Goal: Task Accomplishment & Management: Use online tool/utility

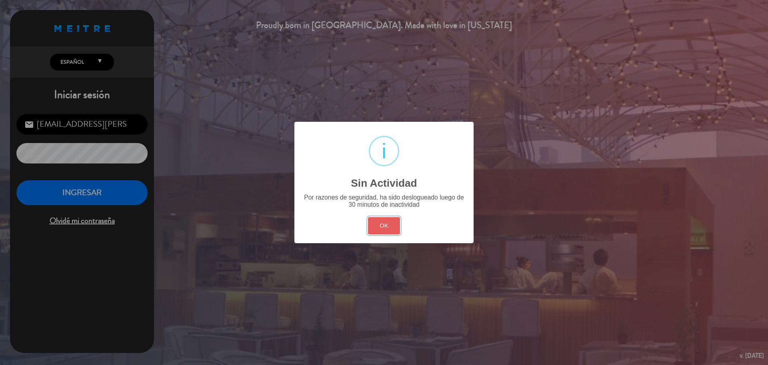
click at [380, 218] on button "OK" at bounding box center [384, 225] width 32 height 17
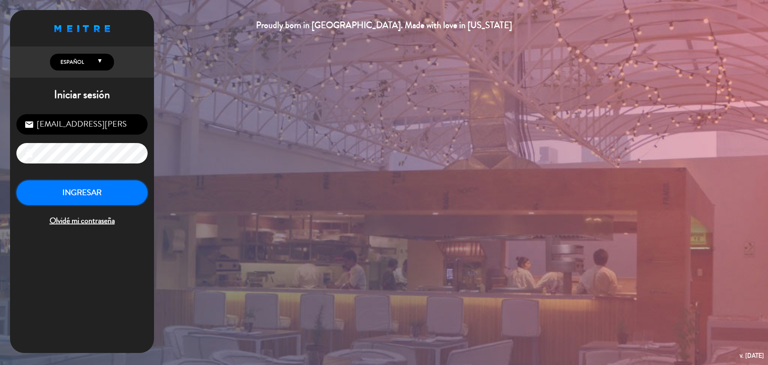
click at [123, 203] on button "INGRESAR" at bounding box center [81, 192] width 131 height 25
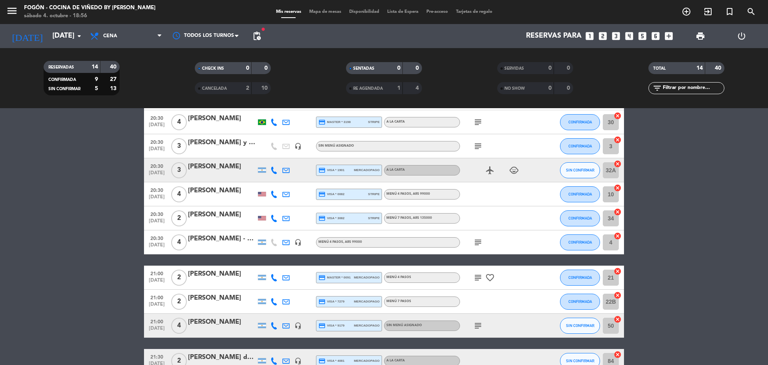
scroll to position [120, 0]
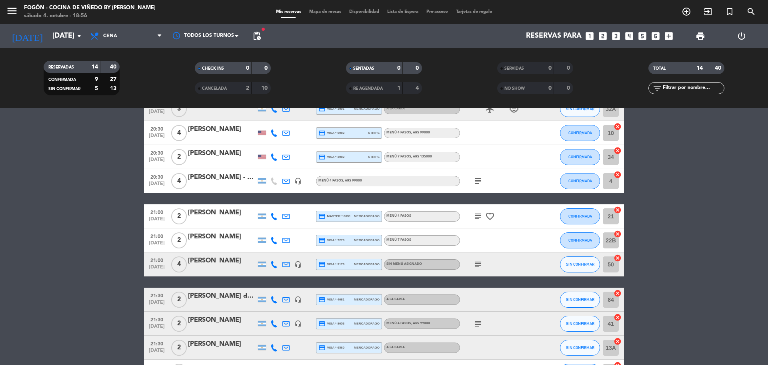
click at [477, 266] on icon "subject" at bounding box center [478, 264] width 10 height 10
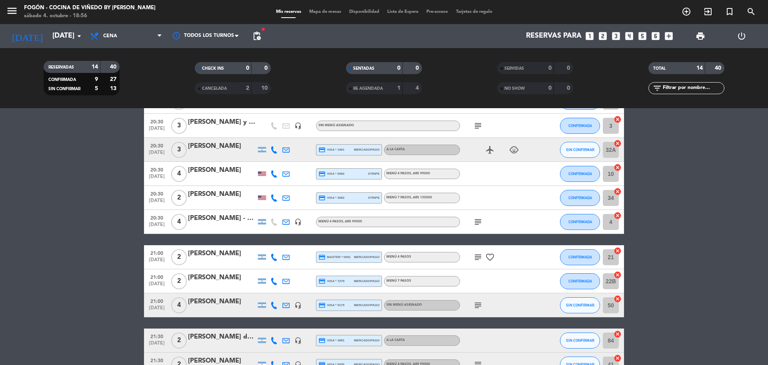
scroll to position [80, 0]
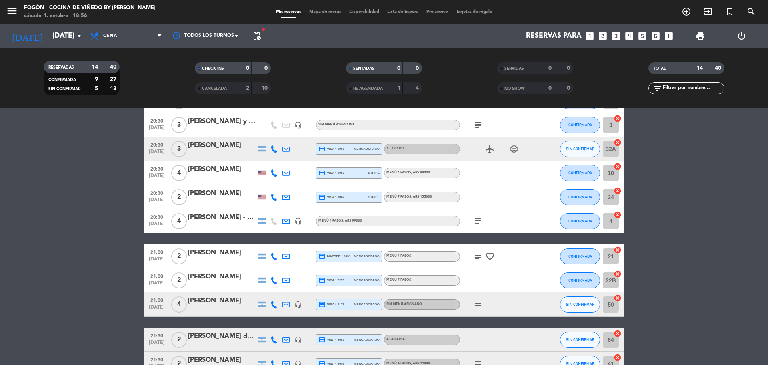
click at [513, 148] on icon "child_care" at bounding box center [514, 149] width 10 height 10
click at [141, 31] on span "Cena" at bounding box center [126, 36] width 80 height 18
click at [128, 69] on div "menu Fogón - Cocina de viñedo by [PERSON_NAME] [DATE] 4. octubre - 18:58 Mis re…" at bounding box center [384, 54] width 768 height 108
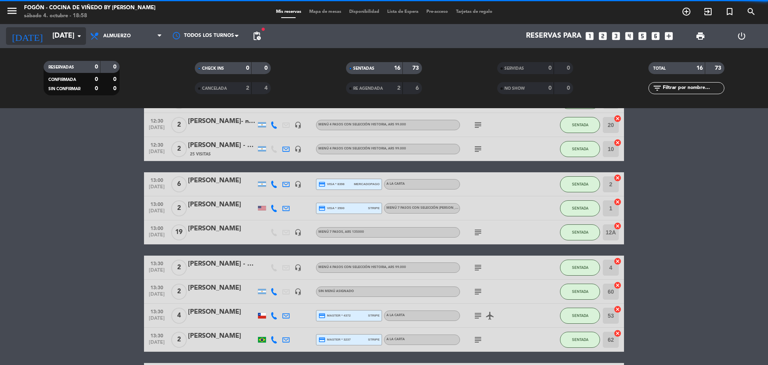
click at [81, 36] on icon "arrow_drop_down" at bounding box center [79, 36] width 10 height 10
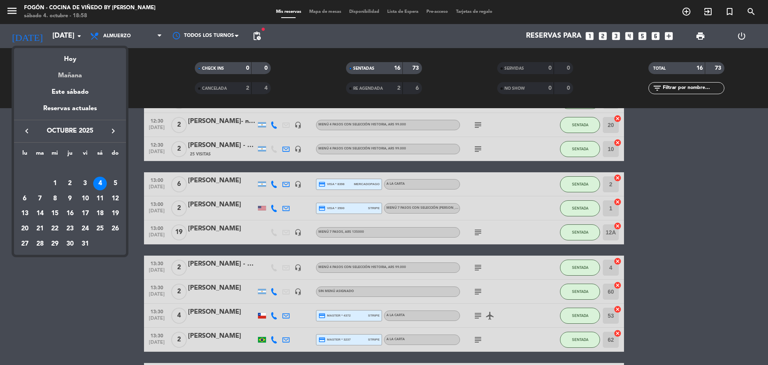
click at [77, 74] on div "Mañana" at bounding box center [70, 72] width 112 height 16
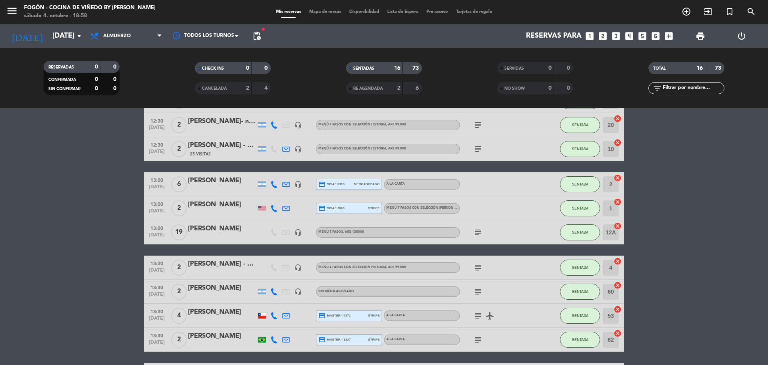
type input "[DATE]"
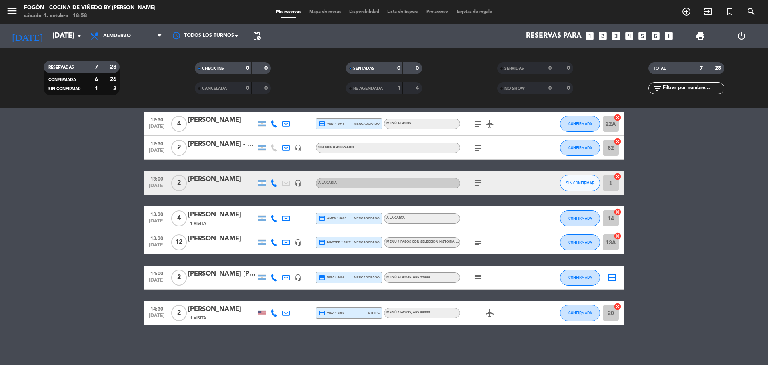
scroll to position [0, 0]
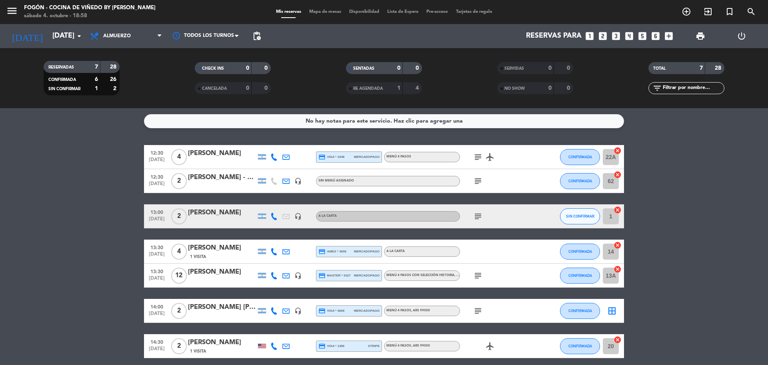
click at [474, 179] on icon "subject" at bounding box center [478, 181] width 10 height 10
click at [226, 179] on div "[PERSON_NAME] - Uva Wine Tours" at bounding box center [222, 177] width 68 height 10
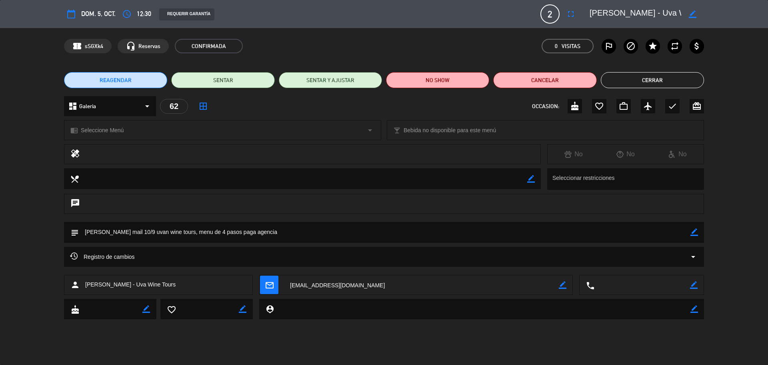
click at [216, 135] on div "chrome_reader_mode Seleccione Menú arrow_drop_down" at bounding box center [222, 129] width 317 height 19
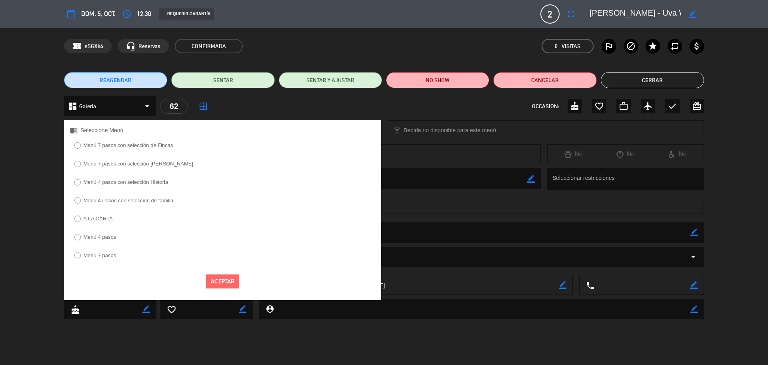
click at [163, 186] on label "Menú 4 pasos con selección Historia" at bounding box center [121, 182] width 102 height 13
select select
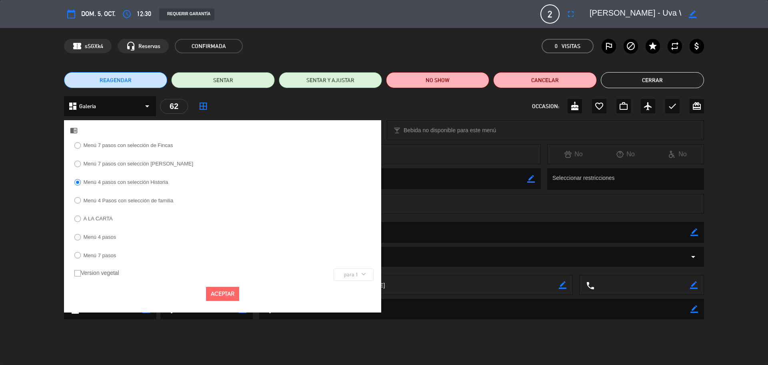
click at [237, 292] on button "Aceptar" at bounding box center [222, 294] width 33 height 14
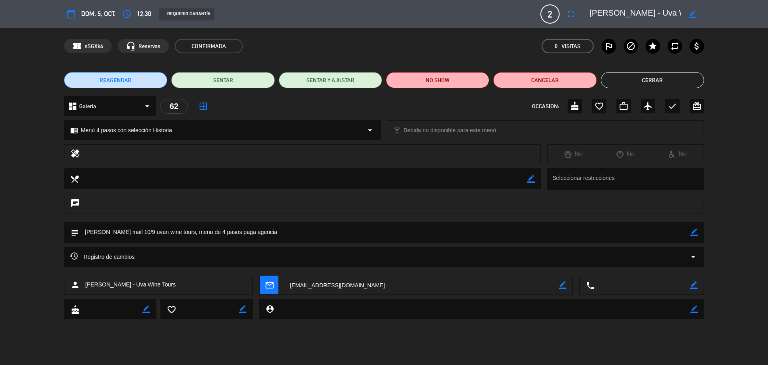
click at [635, 84] on button "Cerrar" at bounding box center [652, 80] width 103 height 16
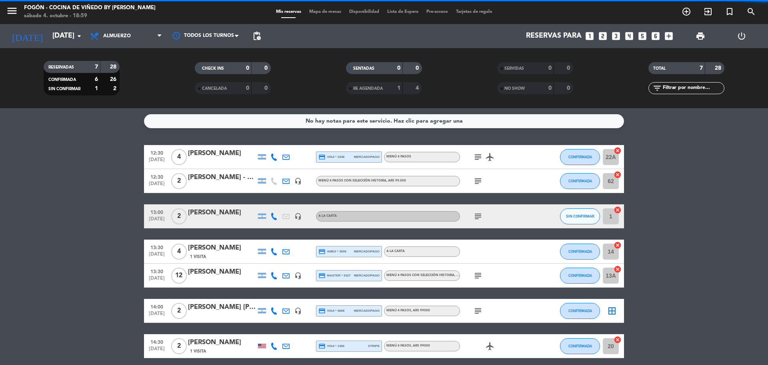
click at [229, 154] on div "[PERSON_NAME]" at bounding box center [222, 153] width 68 height 10
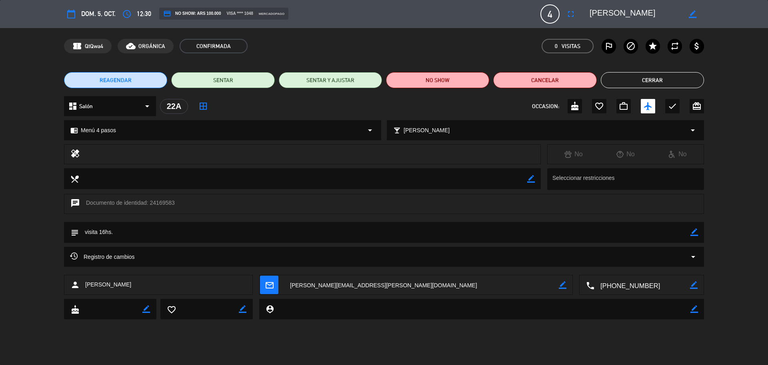
click at [661, 76] on button "Cerrar" at bounding box center [652, 80] width 103 height 16
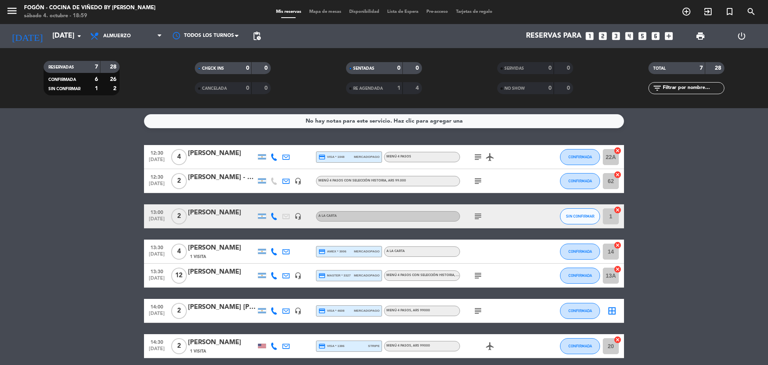
scroll to position [33, 0]
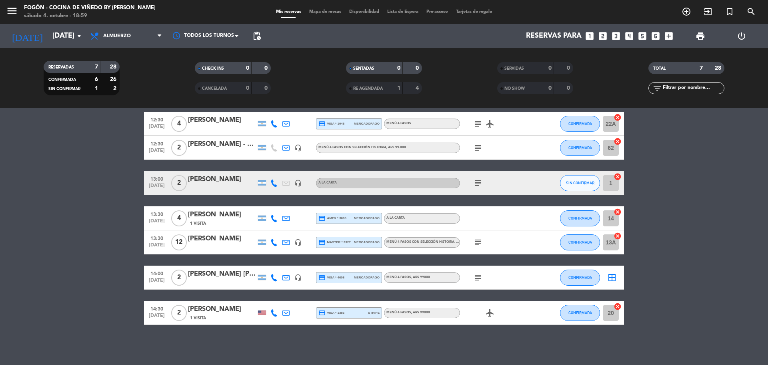
click at [224, 237] on div "[PERSON_NAME]" at bounding box center [222, 238] width 68 height 10
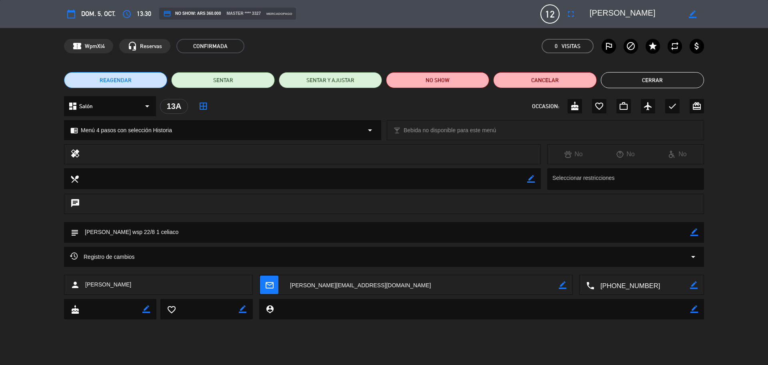
click at [664, 80] on button "Cerrar" at bounding box center [652, 80] width 103 height 16
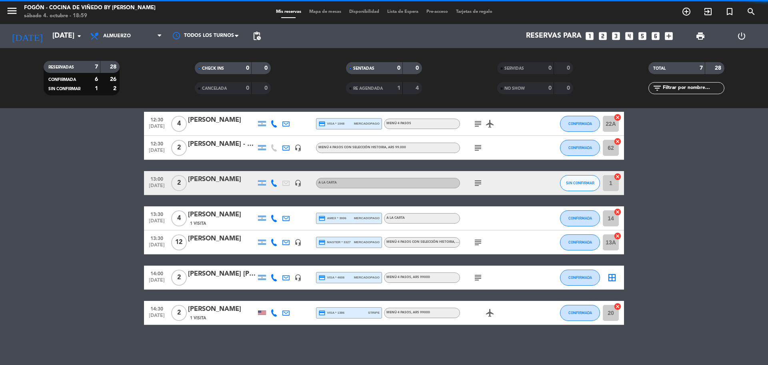
click at [199, 271] on div "[PERSON_NAME] [PERSON_NAME]" at bounding box center [222, 274] width 68 height 10
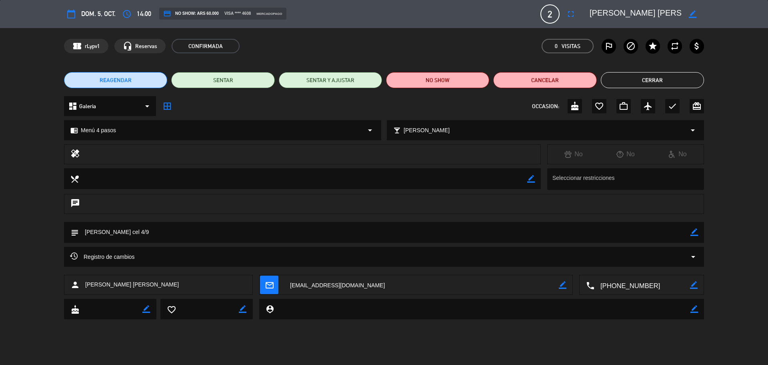
click at [654, 72] on div "REAGENDAR SENTAR SENTAR Y AJUSTAR NO SHOW Cancelar Cerrar" at bounding box center [384, 80] width 768 height 32
click at [630, 82] on button "Cerrar" at bounding box center [652, 80] width 103 height 16
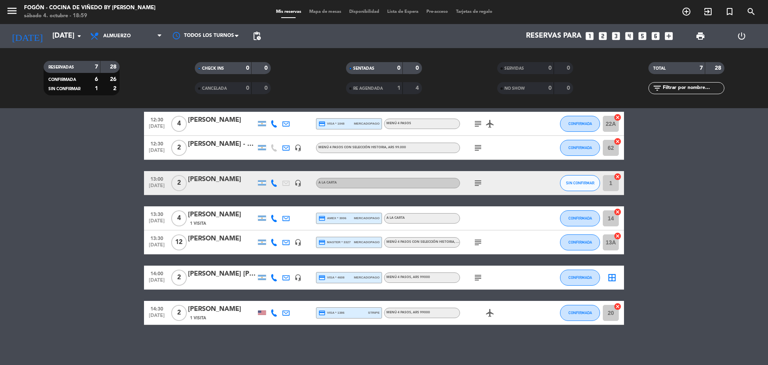
click at [226, 307] on div "[PERSON_NAME]" at bounding box center [222, 309] width 68 height 10
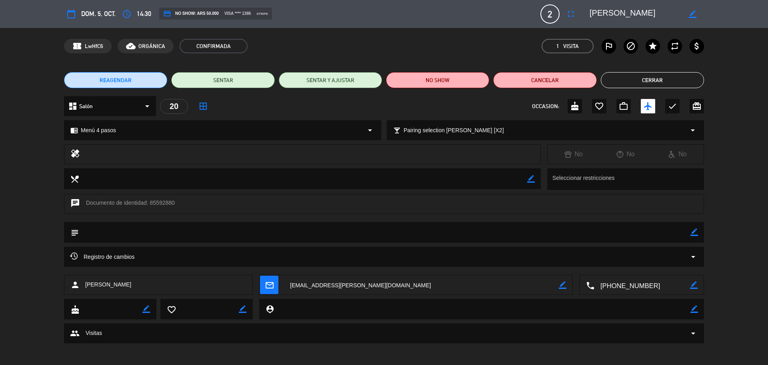
click at [242, 128] on div "chrome_reader_mode Menú 4 pasos arrow_drop_down" at bounding box center [222, 129] width 317 height 19
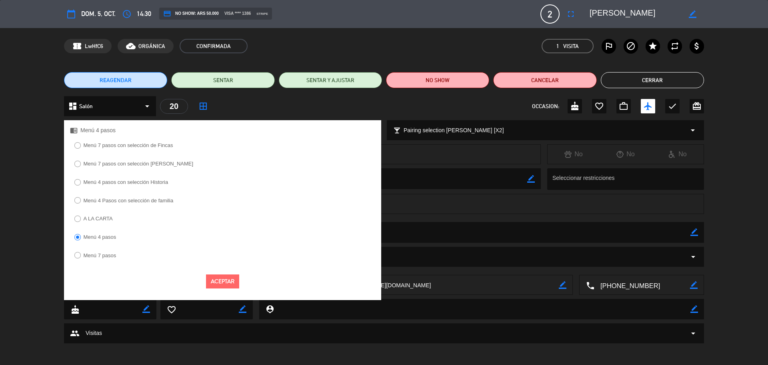
click at [124, 201] on label "Menú 4 Pasos con selección de familia" at bounding box center [129, 200] width 90 height 5
select select
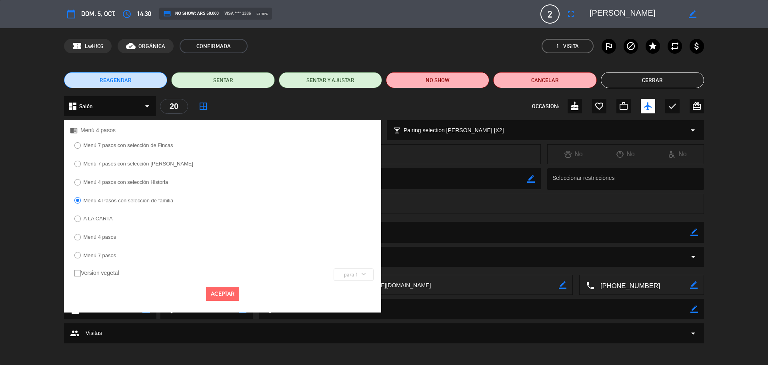
click at [223, 291] on button "Aceptar" at bounding box center [222, 294] width 33 height 14
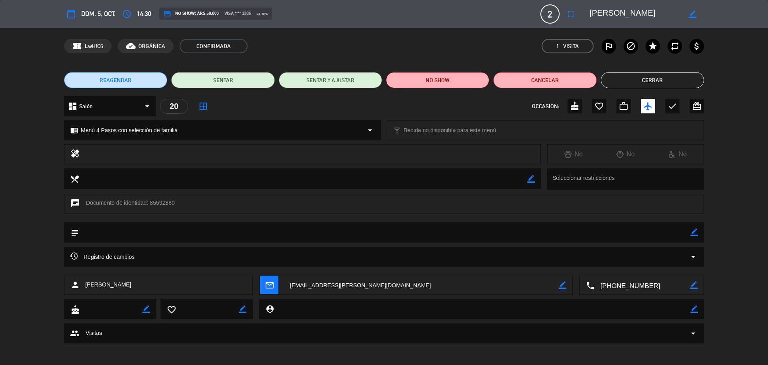
click at [644, 82] on button "Cerrar" at bounding box center [652, 80] width 103 height 16
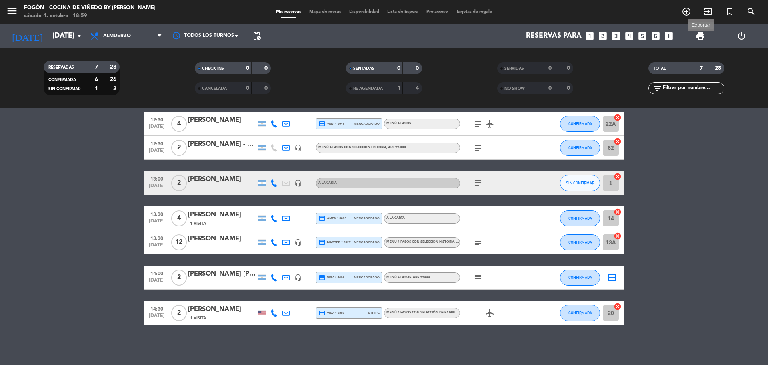
click at [700, 36] on span "print" at bounding box center [701, 36] width 10 height 10
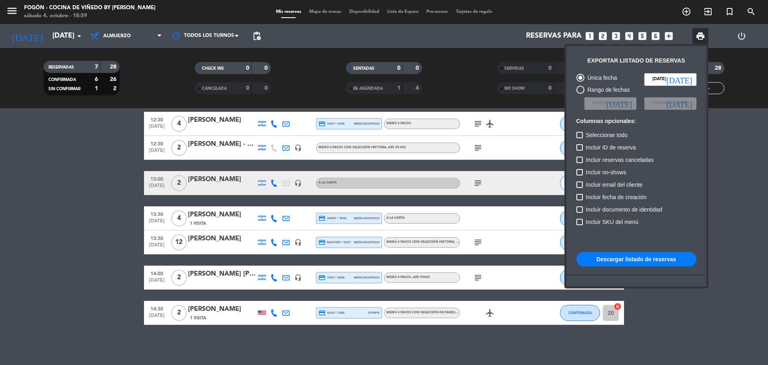
click at [627, 257] on button "Descargar listado de reservas" at bounding box center [637, 259] width 120 height 14
click at [68, 184] on div at bounding box center [384, 182] width 768 height 365
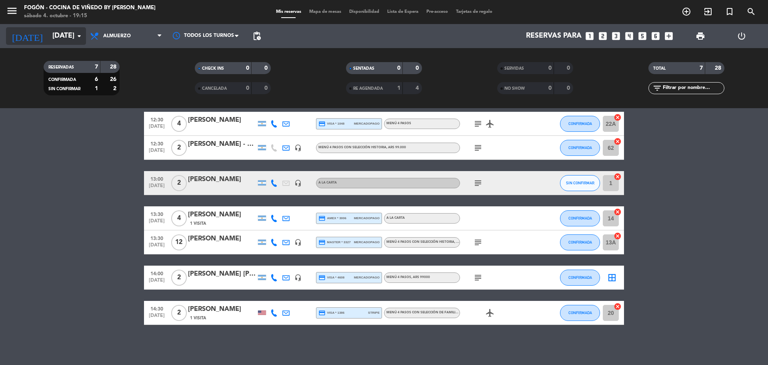
click at [78, 41] on input "[DATE]" at bounding box center [94, 36] width 93 height 16
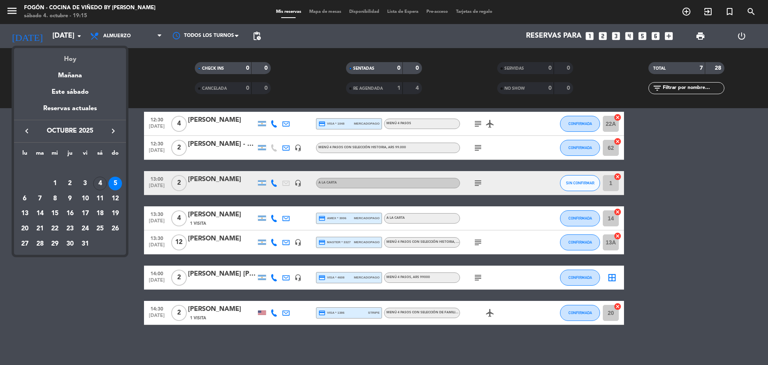
click at [84, 58] on div "Hoy" at bounding box center [70, 56] width 112 height 16
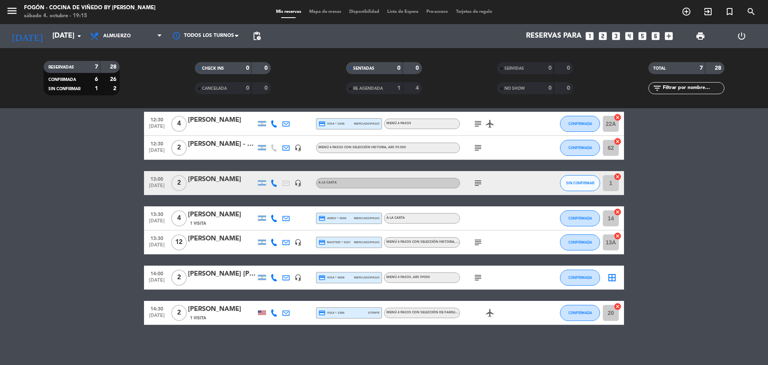
type input "[DATE]"
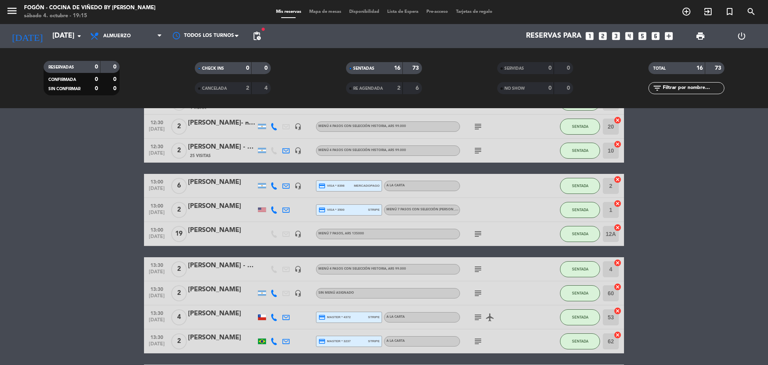
scroll to position [0, 0]
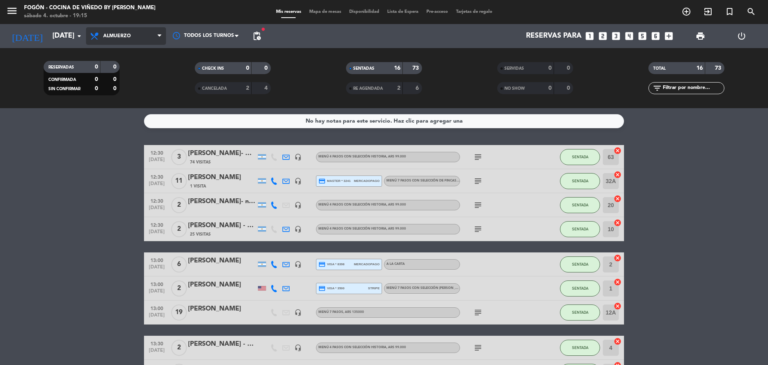
click at [148, 42] on span "Almuerzo" at bounding box center [126, 36] width 80 height 18
click at [124, 86] on div "menu Fogón - Cocina de viñedo by [PERSON_NAME] [DATE] 4. octubre - 19:15 Mis re…" at bounding box center [384, 54] width 768 height 108
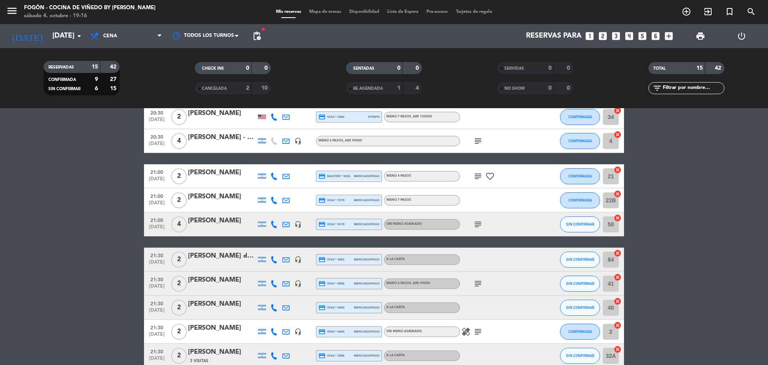
scroll to position [203, 0]
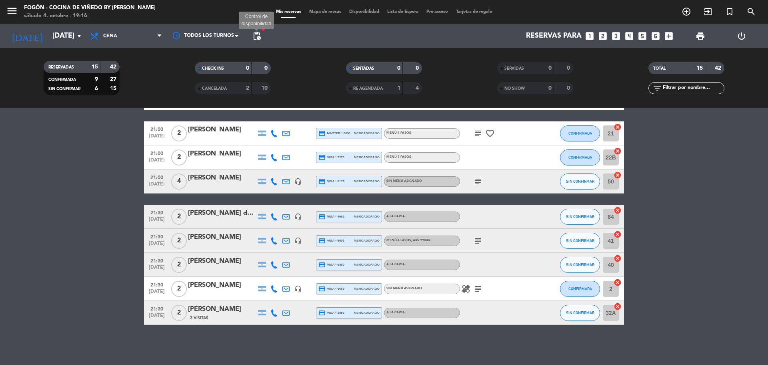
click at [259, 37] on span "pending_actions" at bounding box center [257, 36] width 10 height 10
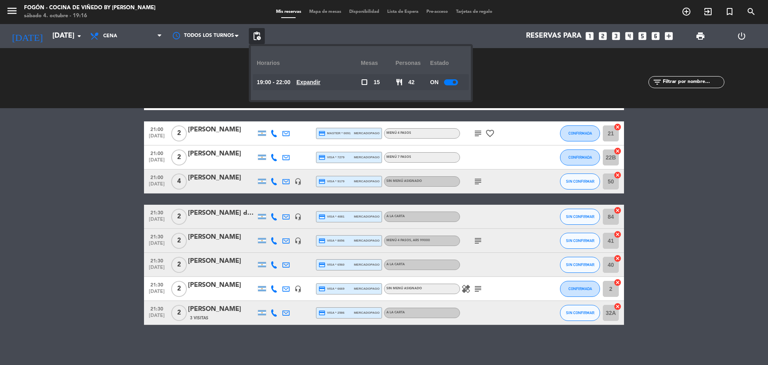
click at [453, 83] on div at bounding box center [451, 82] width 14 height 6
click at [212, 316] on div "3 Visitas" at bounding box center [222, 317] width 68 height 7
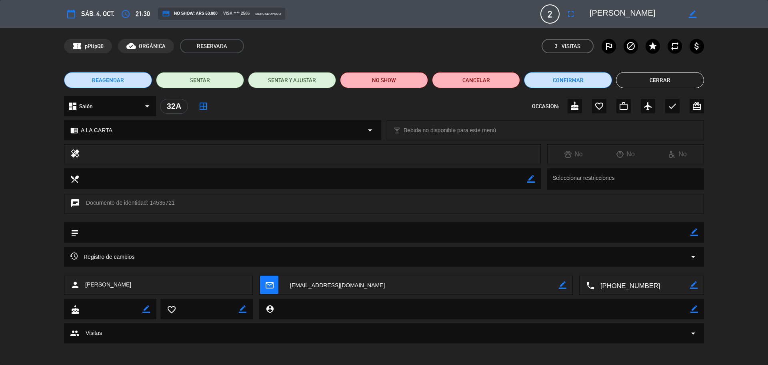
click at [645, 76] on button "Cerrar" at bounding box center [660, 80] width 88 height 16
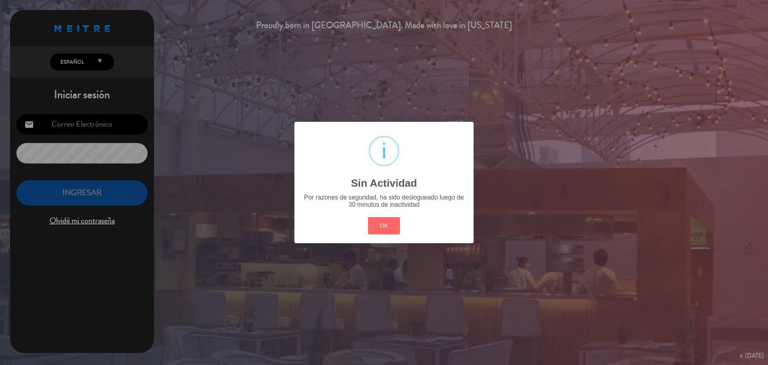
type input "[EMAIL_ADDRESS][PERSON_NAME][DOMAIN_NAME]"
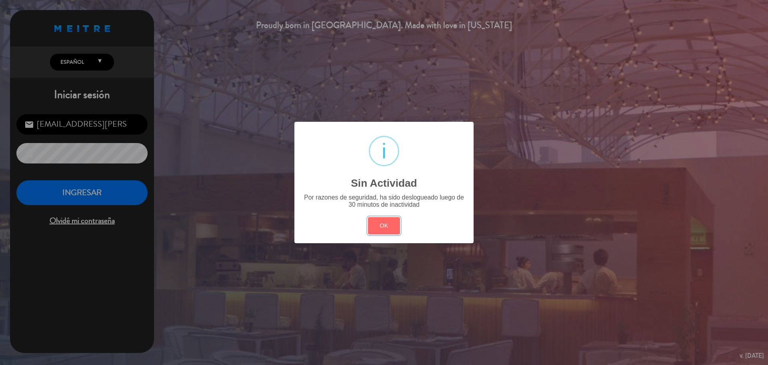
click at [379, 227] on button "OK" at bounding box center [384, 225] width 32 height 17
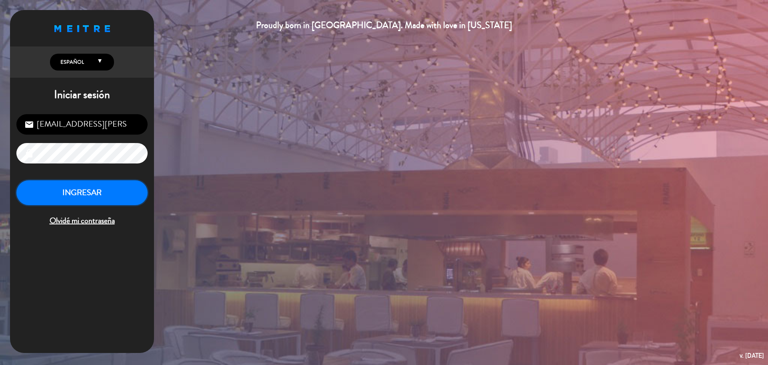
click at [100, 184] on button "INGRESAR" at bounding box center [81, 192] width 131 height 25
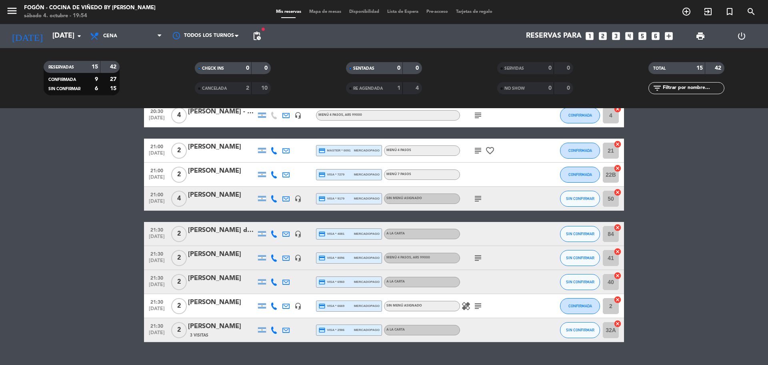
scroll to position [200, 0]
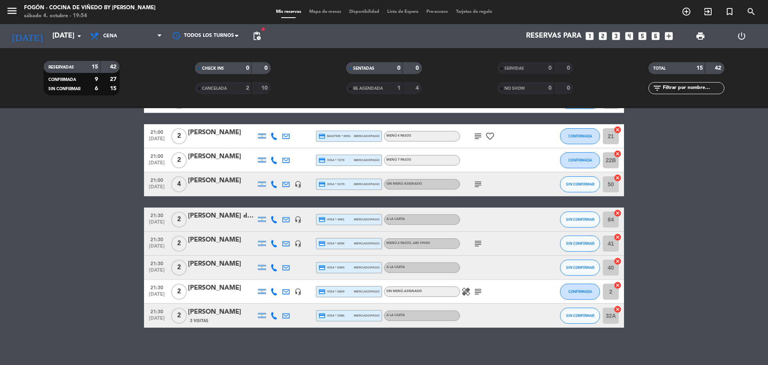
click at [228, 219] on div "[PERSON_NAME] dos [PERSON_NAME]." at bounding box center [222, 215] width 68 height 10
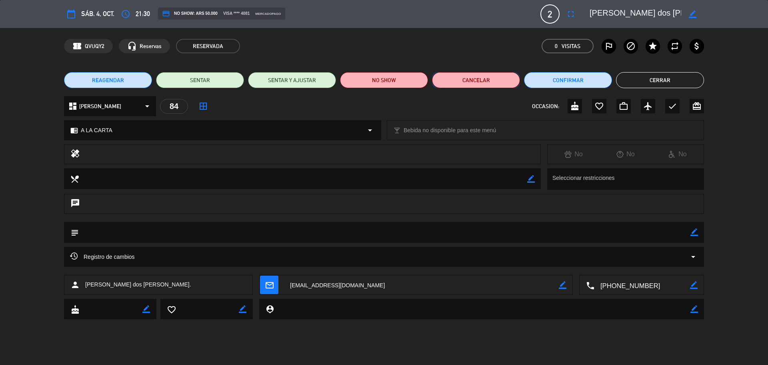
click at [503, 83] on button "Cancelar" at bounding box center [476, 80] width 88 height 16
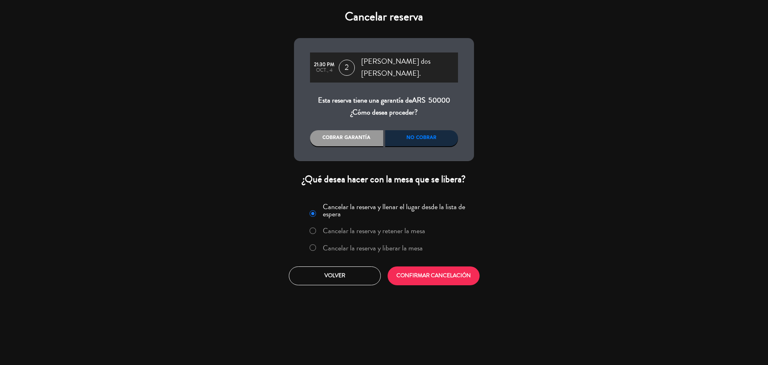
click at [412, 244] on label "Cancelar la reserva y liberar la mesa" at bounding box center [373, 247] width 100 height 7
click at [423, 270] on button "CONFIRMAR CANCELACIÓN" at bounding box center [434, 275] width 92 height 19
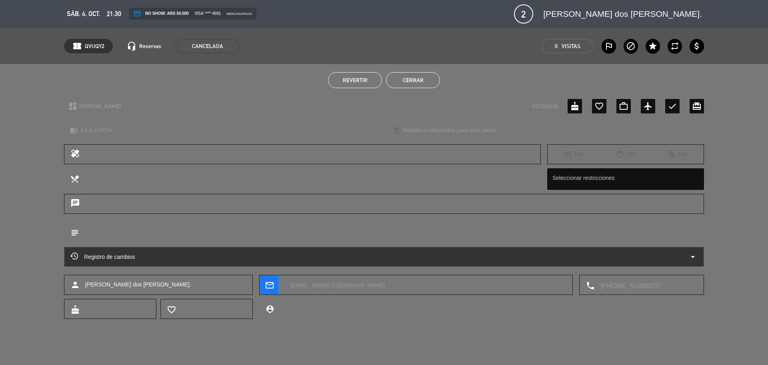
click at [426, 74] on button "Cerrar" at bounding box center [413, 80] width 54 height 16
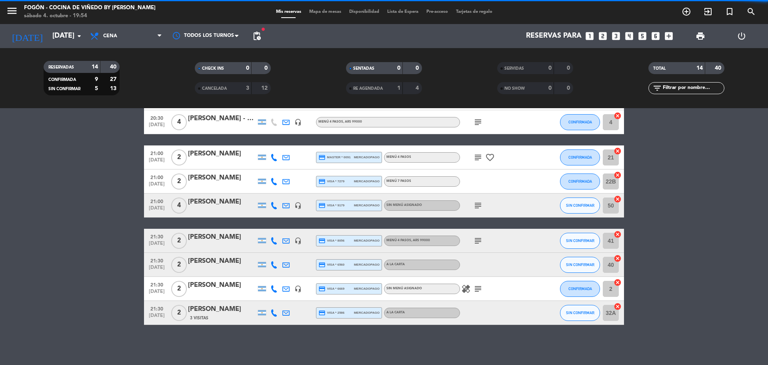
scroll to position [179, 0]
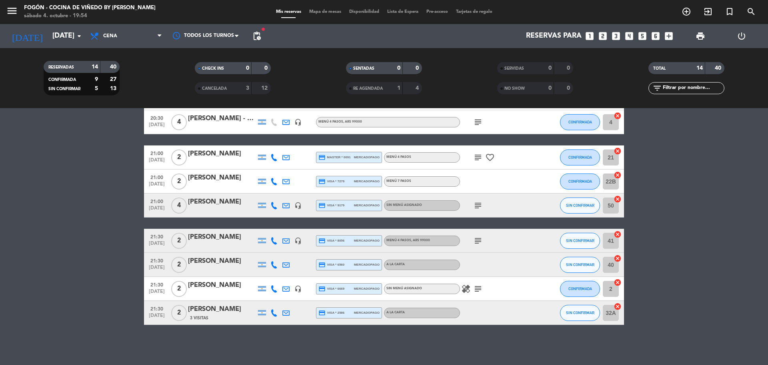
click at [478, 242] on icon "subject" at bounding box center [478, 241] width 10 height 10
click at [14, 12] on icon "menu" at bounding box center [12, 11] width 12 height 12
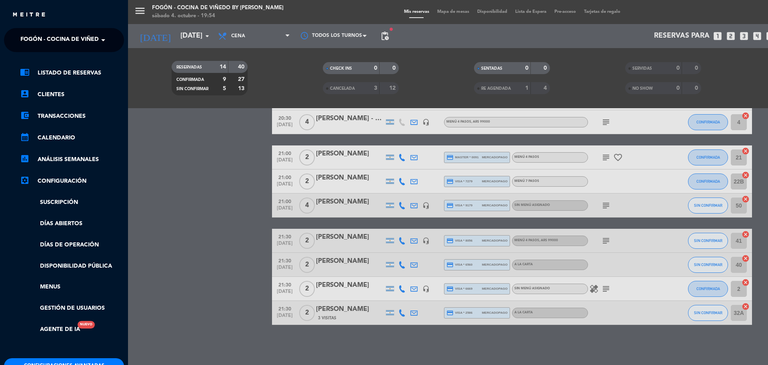
click at [186, 158] on div "menu Fogón - Cocina de viñedo by [PERSON_NAME] [DATE] 4. octubre - 19:54 Mis re…" at bounding box center [512, 182] width 768 height 365
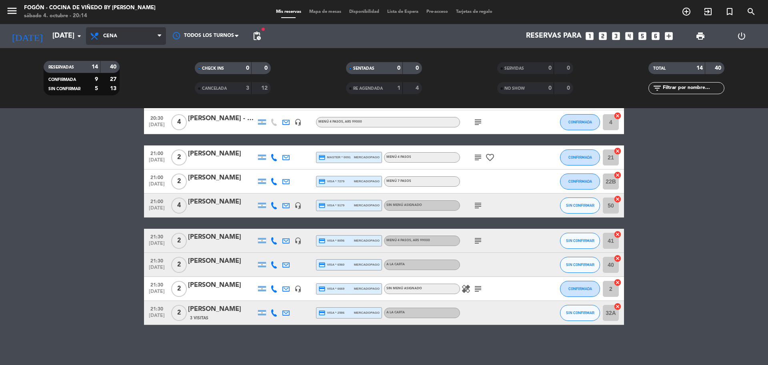
click at [131, 37] on span "Cena" at bounding box center [126, 36] width 80 height 18
click at [128, 71] on div "menu Fogón - Cocina de viñedo by [PERSON_NAME] [DATE] 4. octubre - 20:14 Mis re…" at bounding box center [384, 54] width 768 height 108
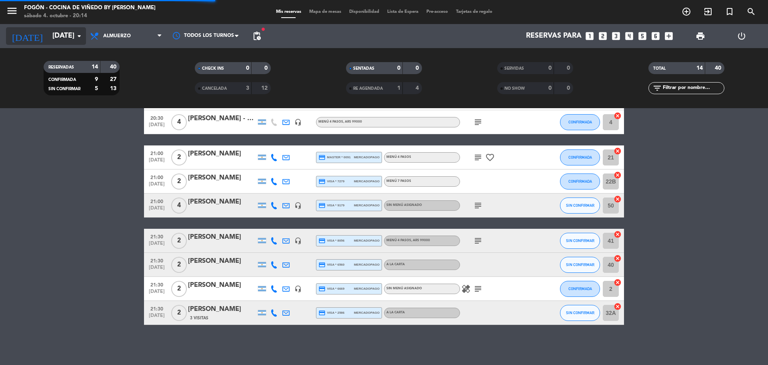
click at [70, 38] on input "[DATE]" at bounding box center [94, 36] width 93 height 16
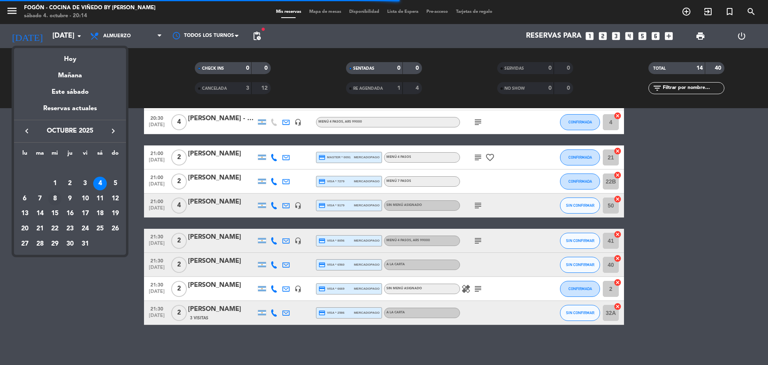
click at [58, 199] on div "8" at bounding box center [55, 199] width 14 height 14
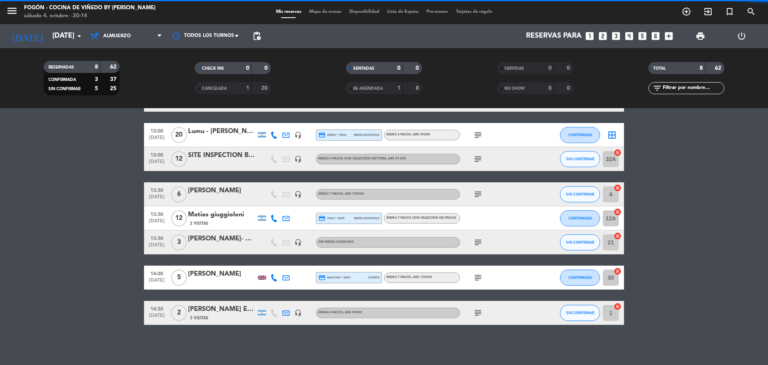
scroll to position [57, 0]
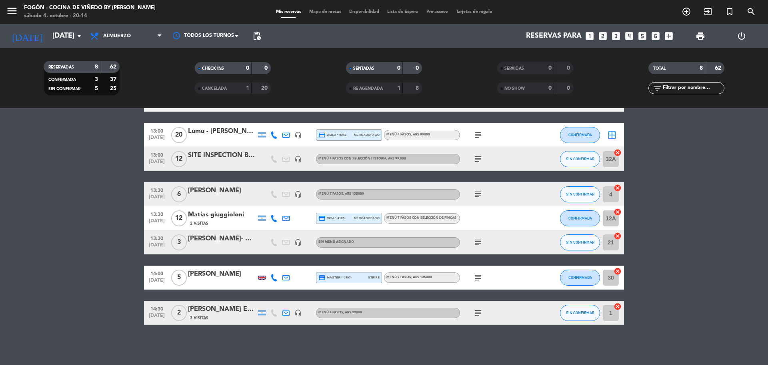
click at [58, 62] on div "RESERVADAS" at bounding box center [64, 66] width 37 height 9
click at [72, 39] on input "[DATE]" at bounding box center [94, 36] width 93 height 16
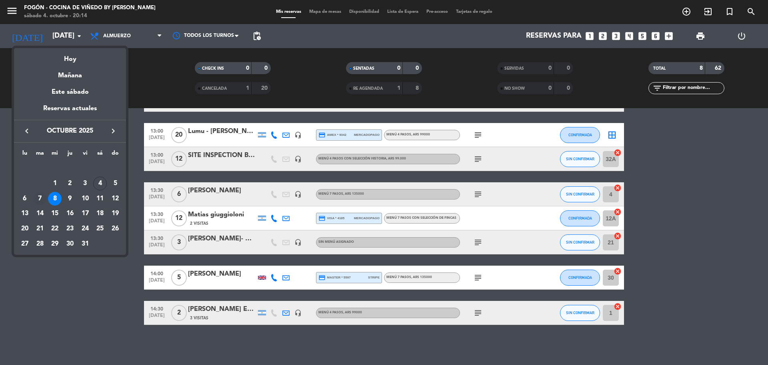
click at [38, 195] on div "7" at bounding box center [40, 199] width 14 height 14
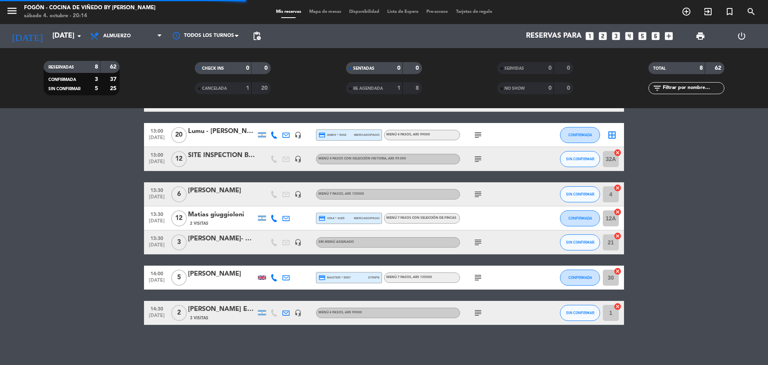
scroll to position [0, 0]
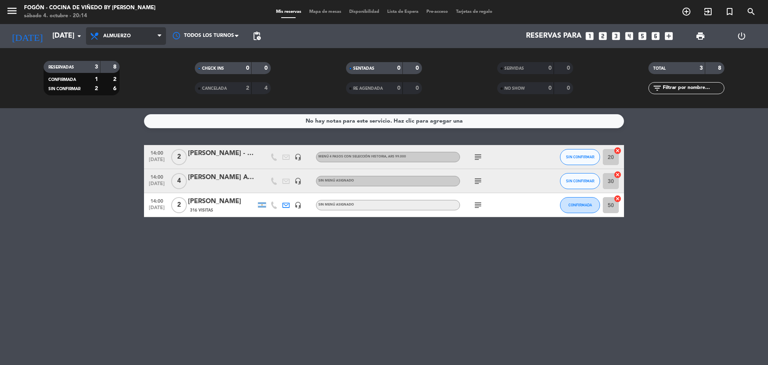
click at [124, 34] on span "Almuerzo" at bounding box center [117, 36] width 28 height 6
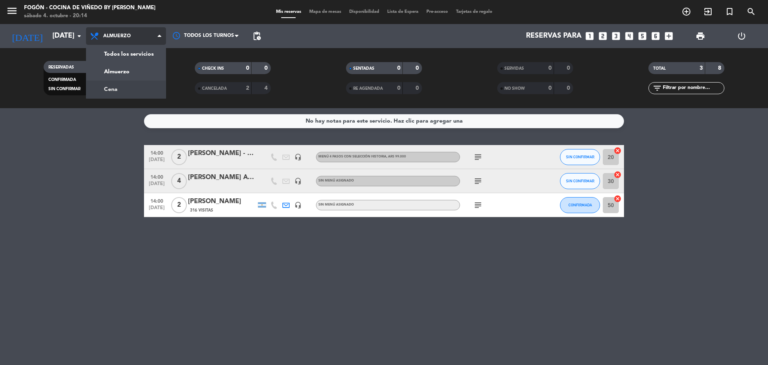
click at [110, 86] on div "menu Fogón - Cocina de viñedo by [PERSON_NAME] [DATE] 4. octubre - 20:14 Mis re…" at bounding box center [384, 54] width 768 height 108
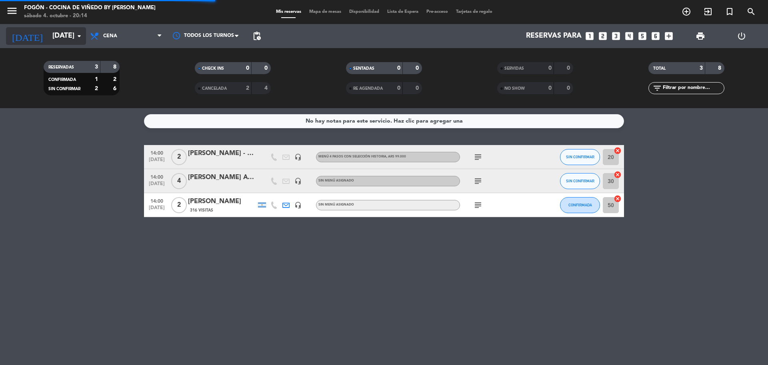
click at [76, 28] on div "[DATE] [DATE] arrow_drop_down" at bounding box center [46, 36] width 80 height 18
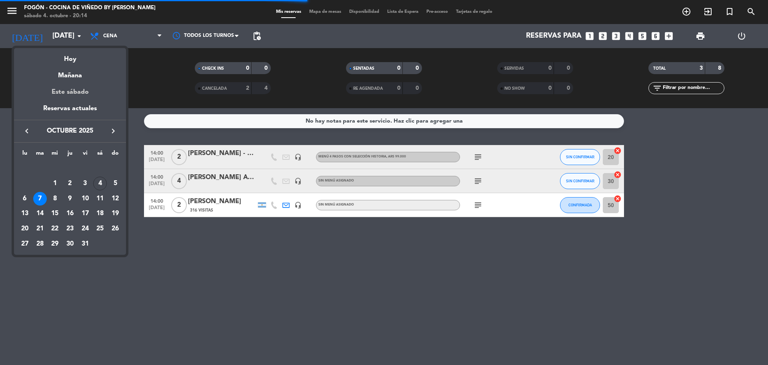
drag, startPoint x: 86, startPoint y: 60, endPoint x: 89, endPoint y: 84, distance: 23.8
click at [87, 72] on div "semana que viene esta semana semana previa misma semana del año anterior Hoy Ma…" at bounding box center [70, 95] width 112 height 94
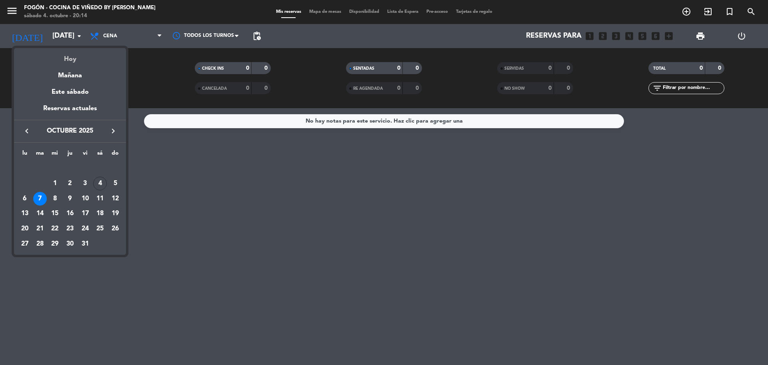
click at [70, 59] on div "Hoy" at bounding box center [70, 56] width 112 height 16
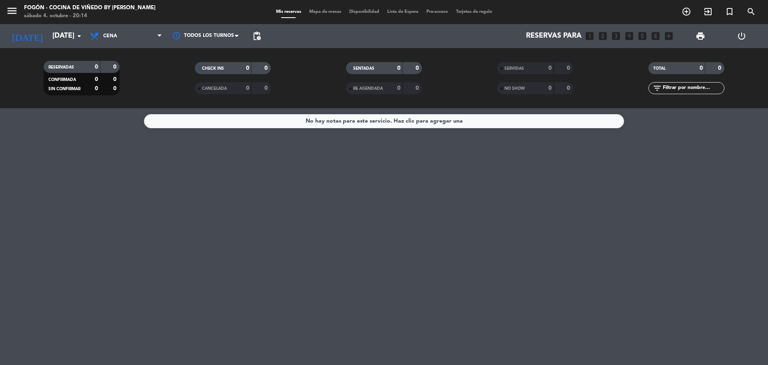
type input "[DATE]"
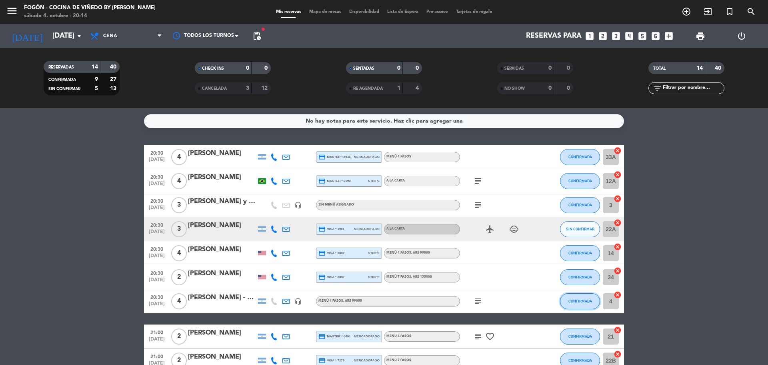
click at [583, 301] on span "CONFIRMADA" at bounding box center [581, 301] width 24 height 4
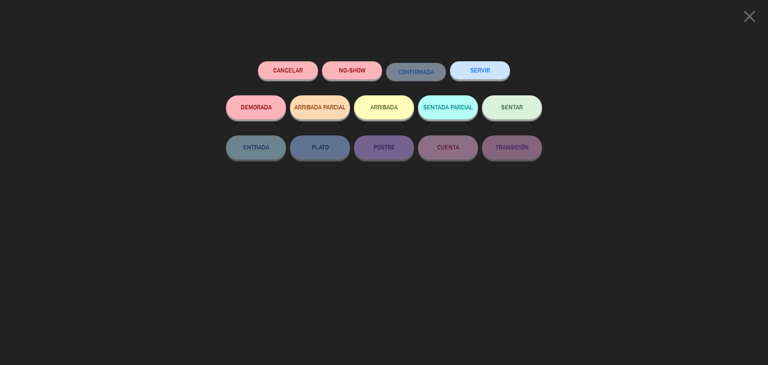
click at [518, 120] on div "SENTAR" at bounding box center [512, 115] width 60 height 40
click at [517, 115] on button "SENTAR" at bounding box center [512, 107] width 60 height 24
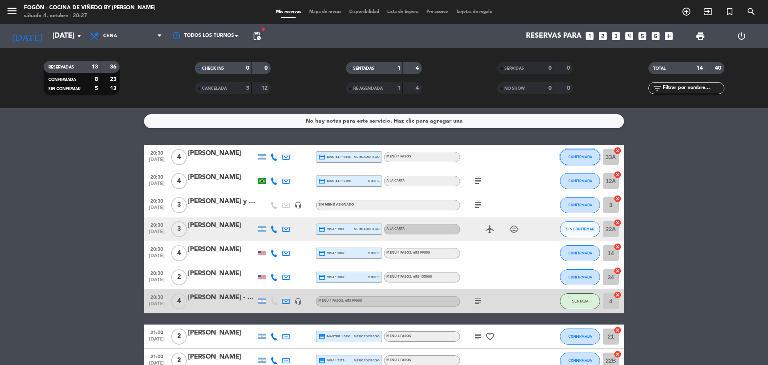
click at [586, 158] on span "CONFIRMADA" at bounding box center [581, 156] width 24 height 4
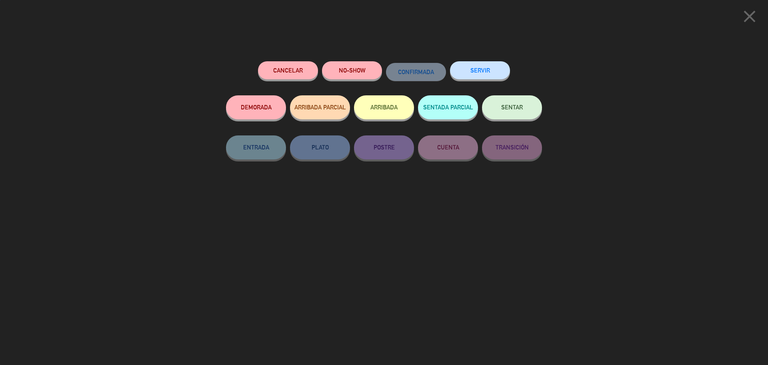
click at [513, 104] on button "SENTAR" at bounding box center [512, 107] width 60 height 24
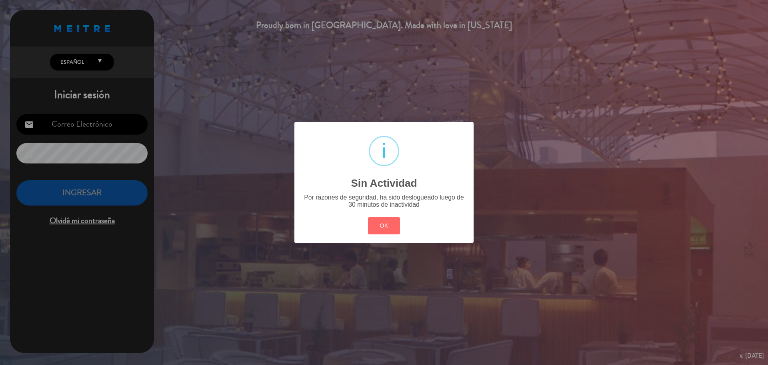
type input "[EMAIL_ADDRESS][PERSON_NAME][DOMAIN_NAME]"
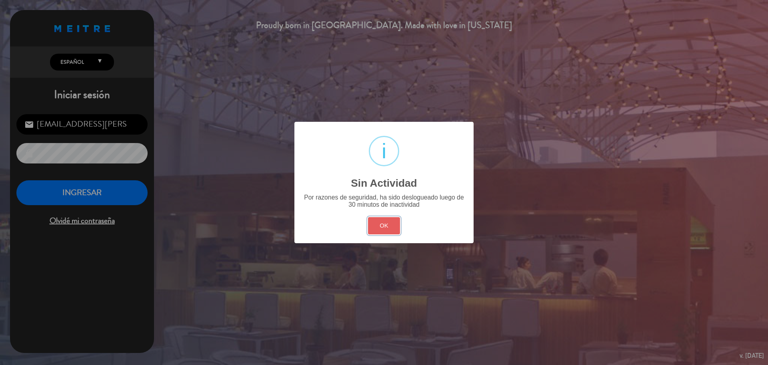
click at [385, 221] on button "OK" at bounding box center [384, 225] width 32 height 17
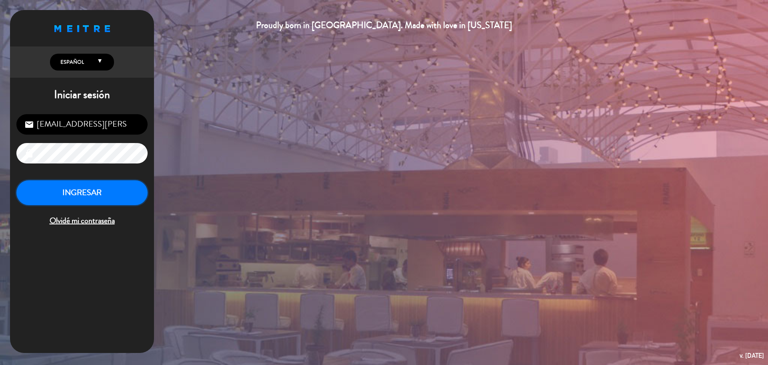
click at [103, 189] on button "INGRESAR" at bounding box center [81, 192] width 131 height 25
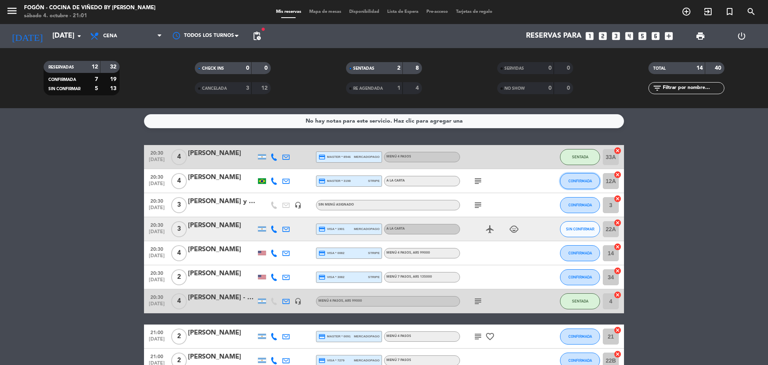
click at [583, 183] on button "CONFIRMADA" at bounding box center [580, 181] width 40 height 16
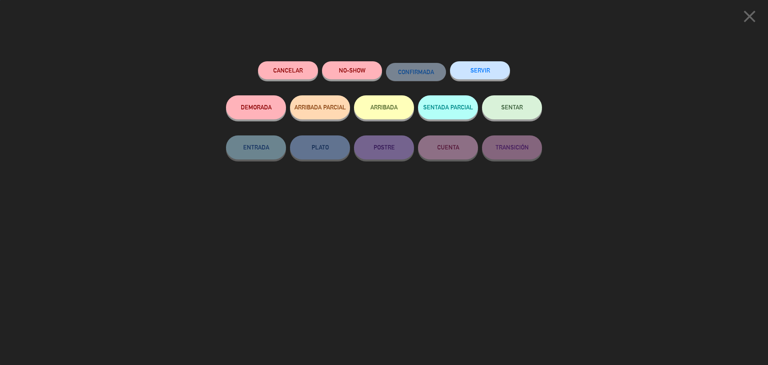
click at [522, 104] on button "SENTAR" at bounding box center [512, 107] width 60 height 24
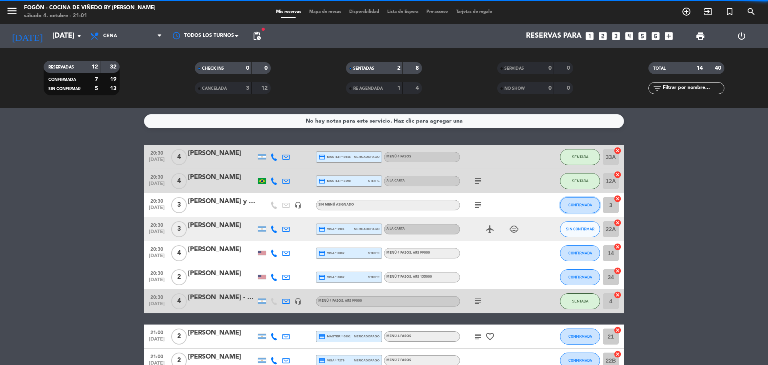
click at [591, 203] on span "CONFIRMADA" at bounding box center [581, 204] width 24 height 4
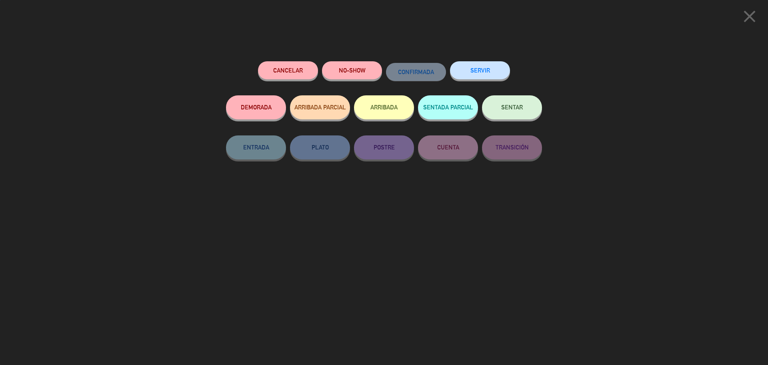
click at [539, 107] on button "SENTAR" at bounding box center [512, 107] width 60 height 24
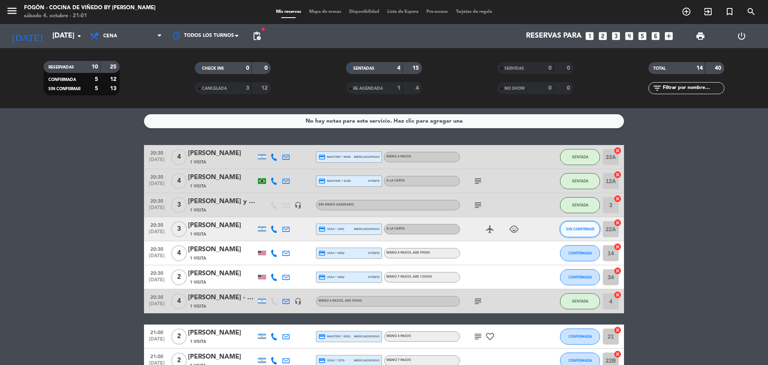
click at [579, 230] on span "SIN CONFIRMAR" at bounding box center [580, 229] width 28 height 4
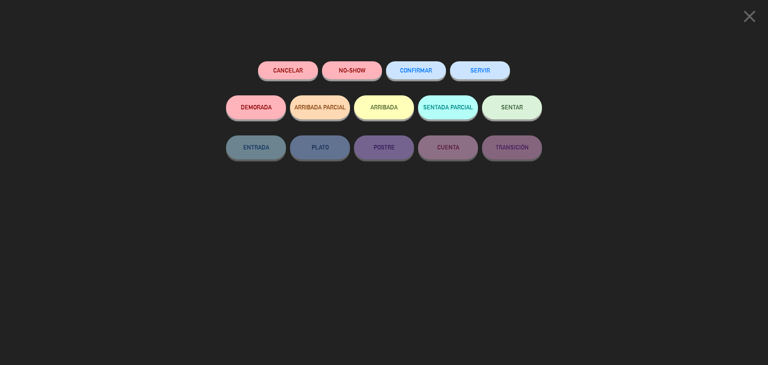
click at [516, 105] on span "SENTAR" at bounding box center [512, 107] width 22 height 7
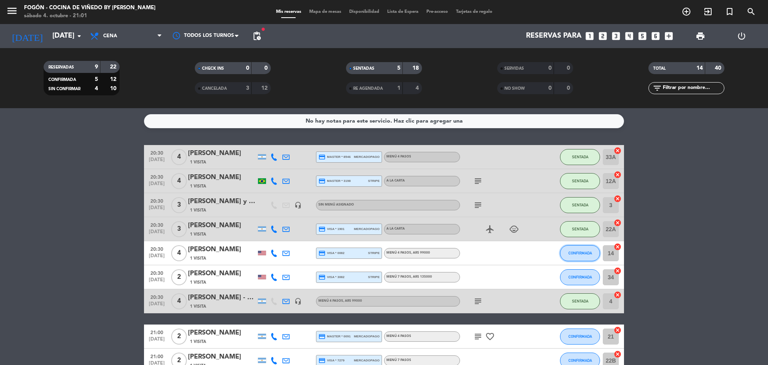
click at [588, 251] on span "CONFIRMADA" at bounding box center [581, 253] width 24 height 4
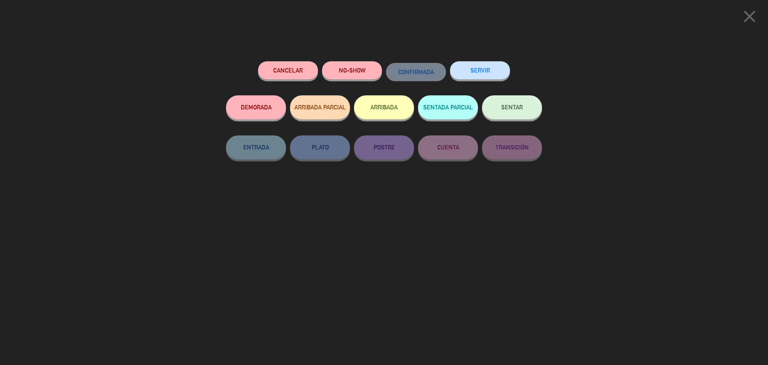
click at [523, 111] on button "SENTAR" at bounding box center [512, 107] width 60 height 24
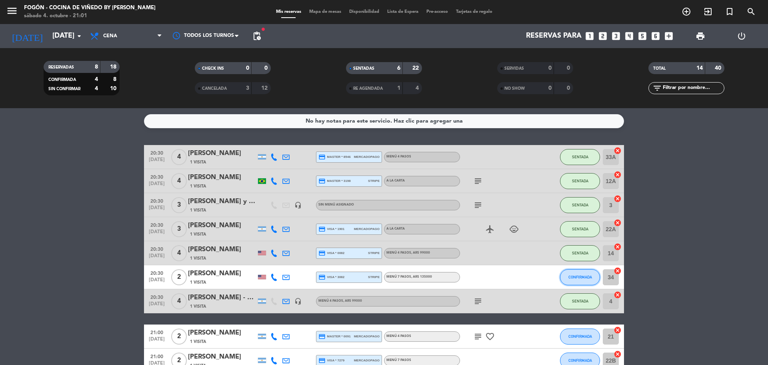
click at [591, 278] on span "CONFIRMADA" at bounding box center [581, 277] width 24 height 4
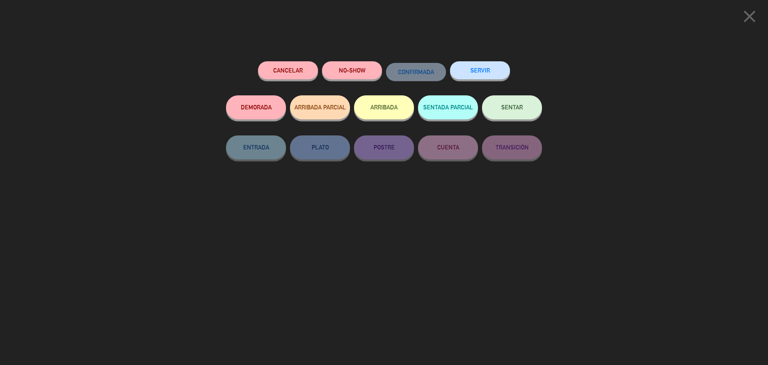
click at [514, 106] on span "SENTAR" at bounding box center [512, 107] width 22 height 7
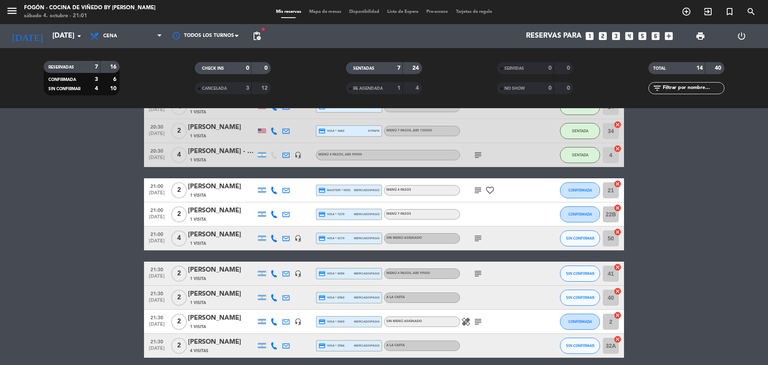
scroll to position [160, 0]
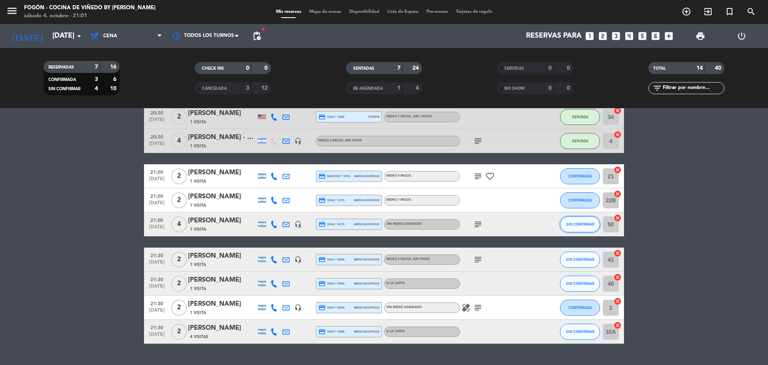
click at [587, 221] on button "SIN CONFIRMAR" at bounding box center [580, 224] width 40 height 16
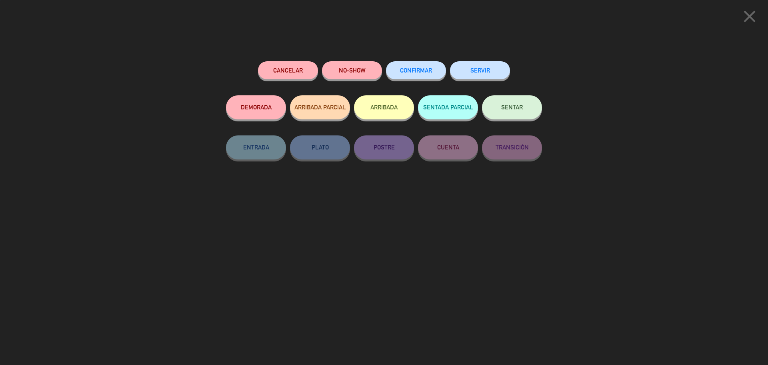
click at [513, 106] on span "SENTAR" at bounding box center [512, 107] width 22 height 7
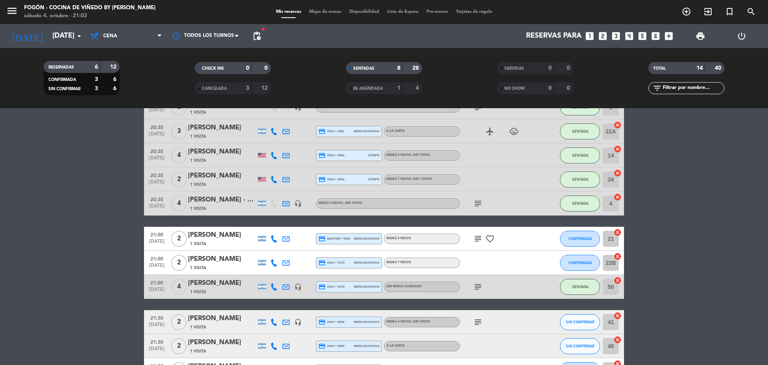
scroll to position [179, 0]
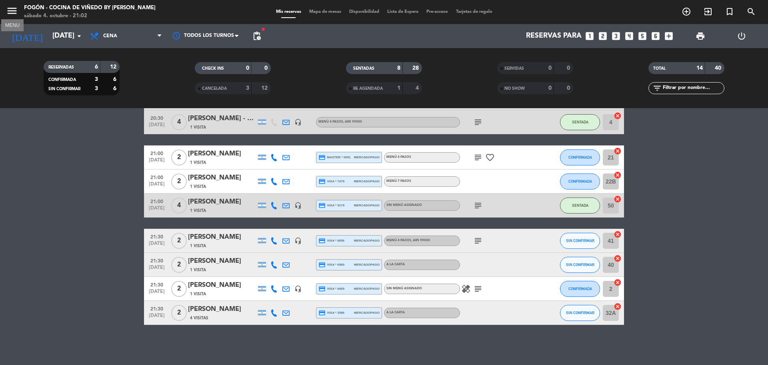
click at [15, 9] on icon "menu" at bounding box center [12, 11] width 12 height 12
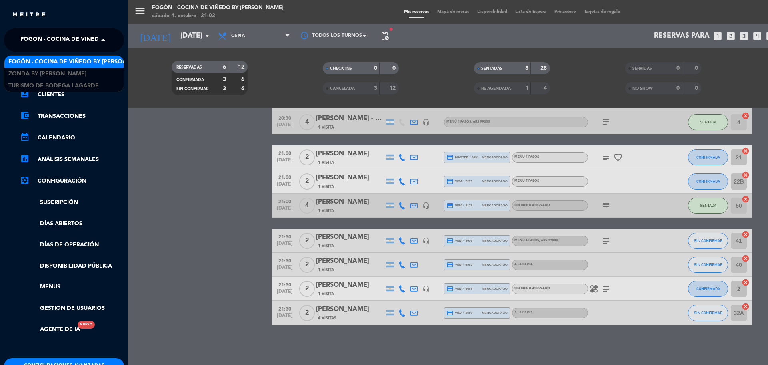
drag, startPoint x: 35, startPoint y: 36, endPoint x: 51, endPoint y: 64, distance: 32.3
click at [36, 37] on span "Fogón - Cocina de viñedo by [PERSON_NAME]" at bounding box center [90, 40] width 140 height 17
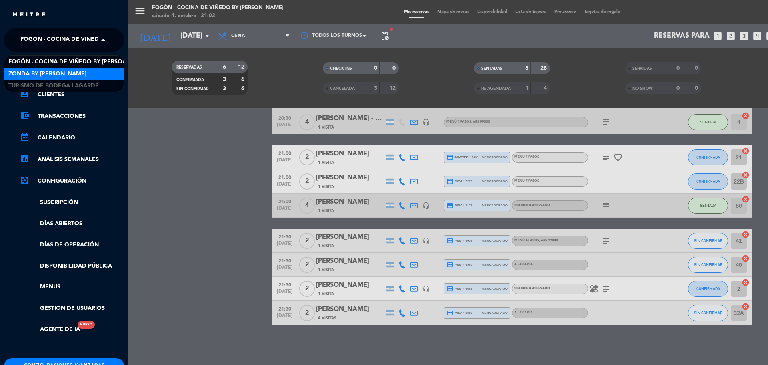
click at [50, 71] on span "Zonda by [PERSON_NAME]" at bounding box center [47, 73] width 78 height 9
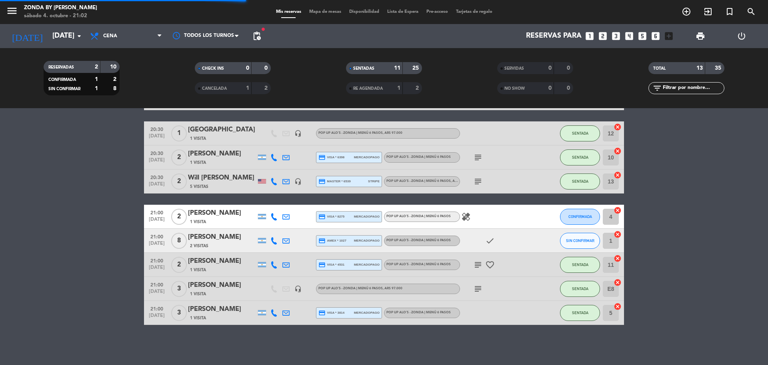
scroll to position [187, 0]
click at [7, 13] on icon "menu" at bounding box center [12, 11] width 12 height 12
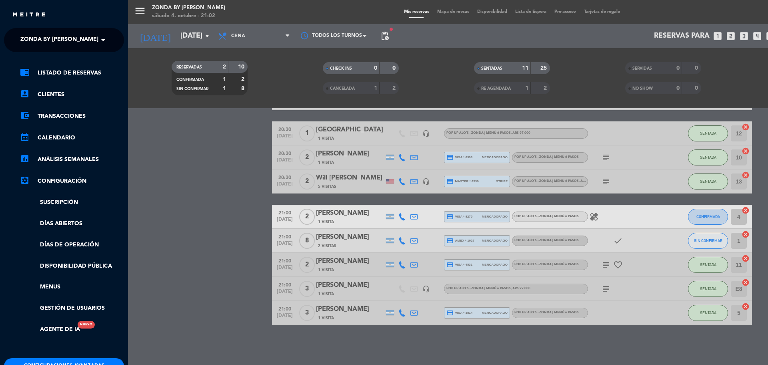
click at [49, 38] on span "Zonda by [PERSON_NAME]" at bounding box center [59, 40] width 78 height 17
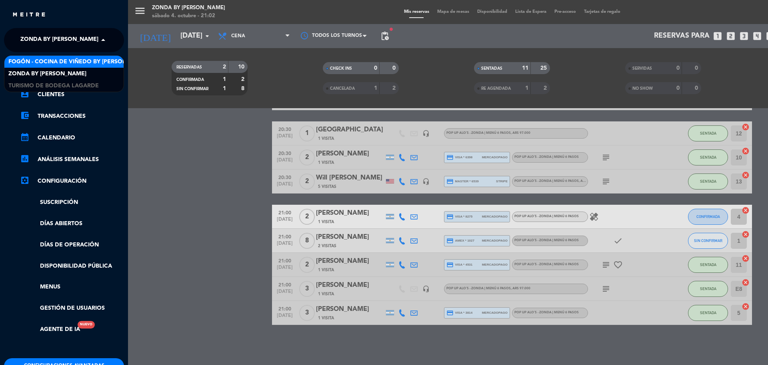
click at [47, 62] on span "Fogón - Cocina de viñedo by [PERSON_NAME]" at bounding box center [78, 61] width 140 height 9
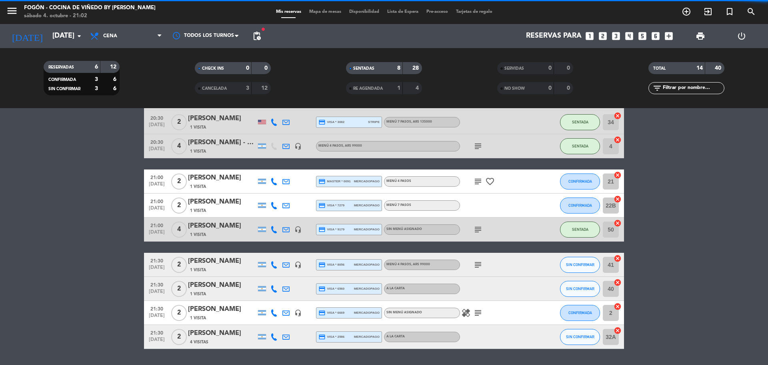
scroll to position [179, 0]
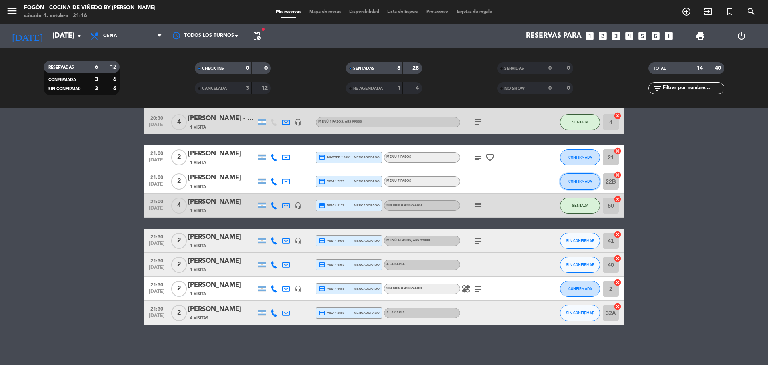
click at [573, 184] on button "CONFIRMADA" at bounding box center [580, 181] width 40 height 16
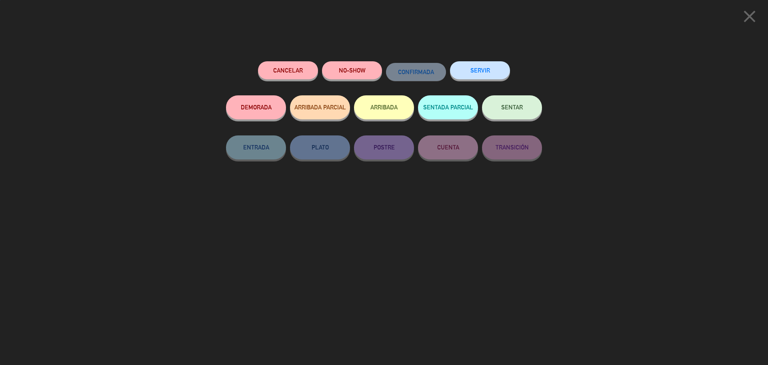
click at [517, 102] on button "SENTAR" at bounding box center [512, 107] width 60 height 24
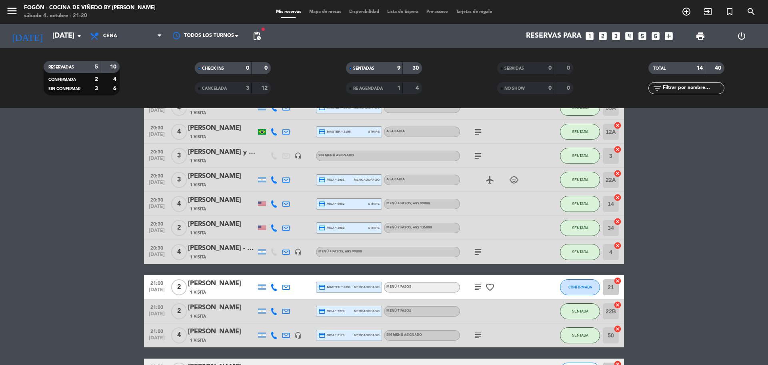
scroll to position [120, 0]
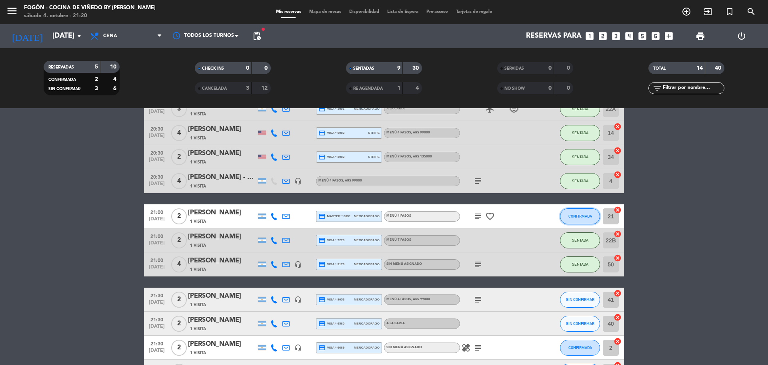
click at [568, 215] on button "CONFIRMADA" at bounding box center [580, 216] width 40 height 16
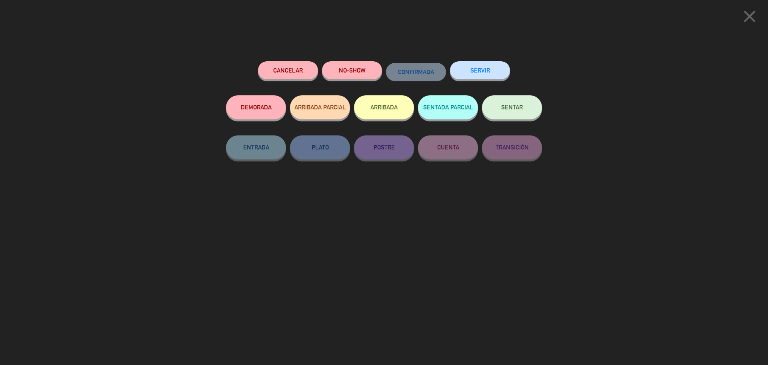
drag, startPoint x: 514, startPoint y: 106, endPoint x: 515, endPoint y: 117, distance: 11.7
click at [514, 106] on span "SENTAR" at bounding box center [512, 107] width 22 height 7
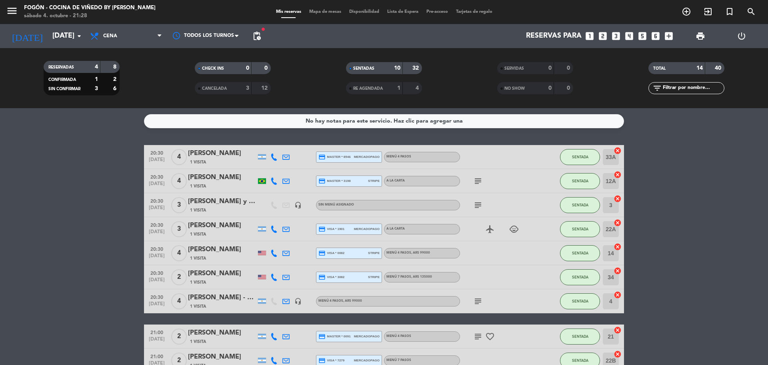
scroll to position [179, 0]
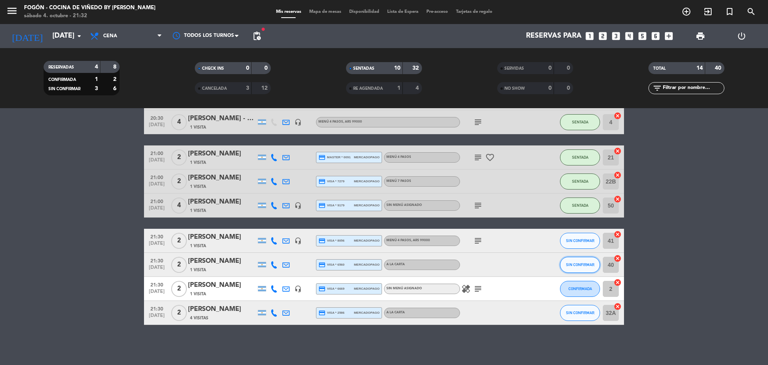
click at [576, 264] on span "SIN CONFIRMAR" at bounding box center [580, 264] width 28 height 4
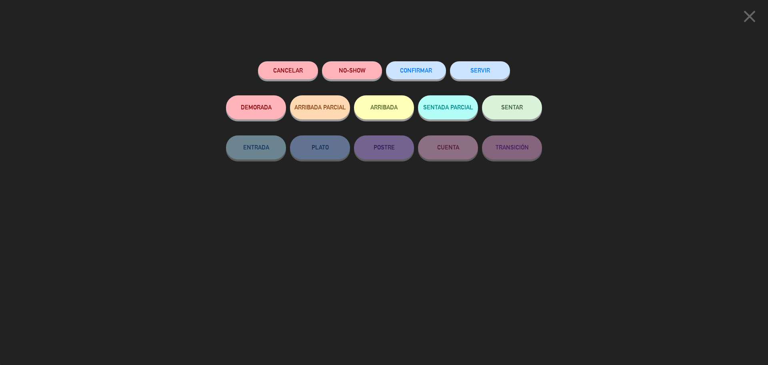
click at [534, 108] on button "SENTAR" at bounding box center [512, 107] width 60 height 24
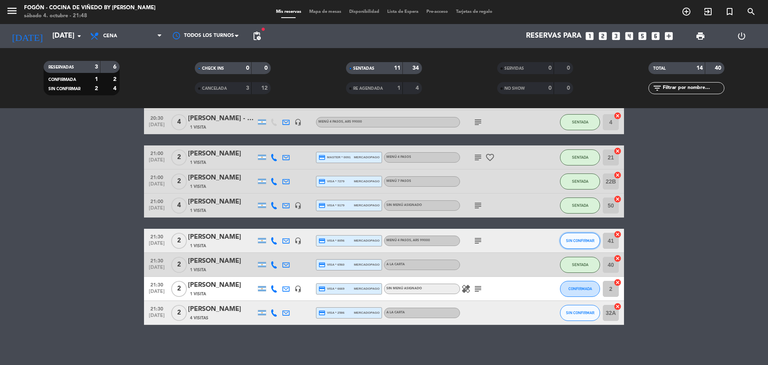
click at [586, 243] on button "SIN CONFIRMAR" at bounding box center [580, 241] width 40 height 16
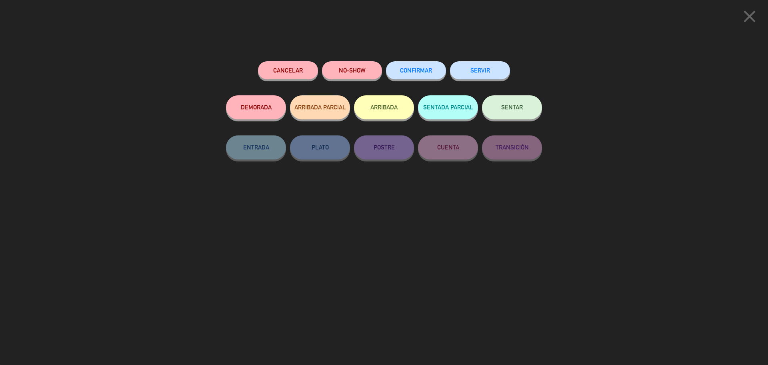
click at [514, 106] on span "SENTAR" at bounding box center [512, 107] width 22 height 7
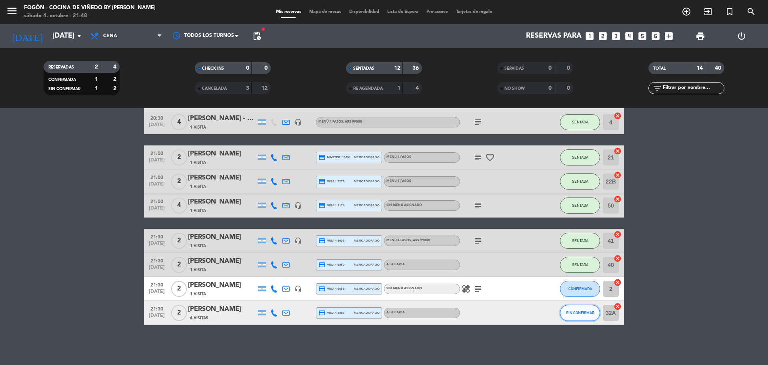
click at [576, 309] on button "SIN CONFIRMAR" at bounding box center [580, 313] width 40 height 16
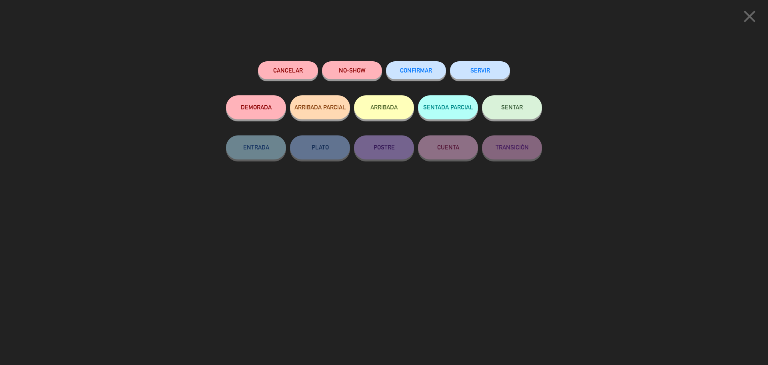
click at [513, 110] on span "SENTAR" at bounding box center [512, 107] width 22 height 7
